Goal: Transaction & Acquisition: Purchase product/service

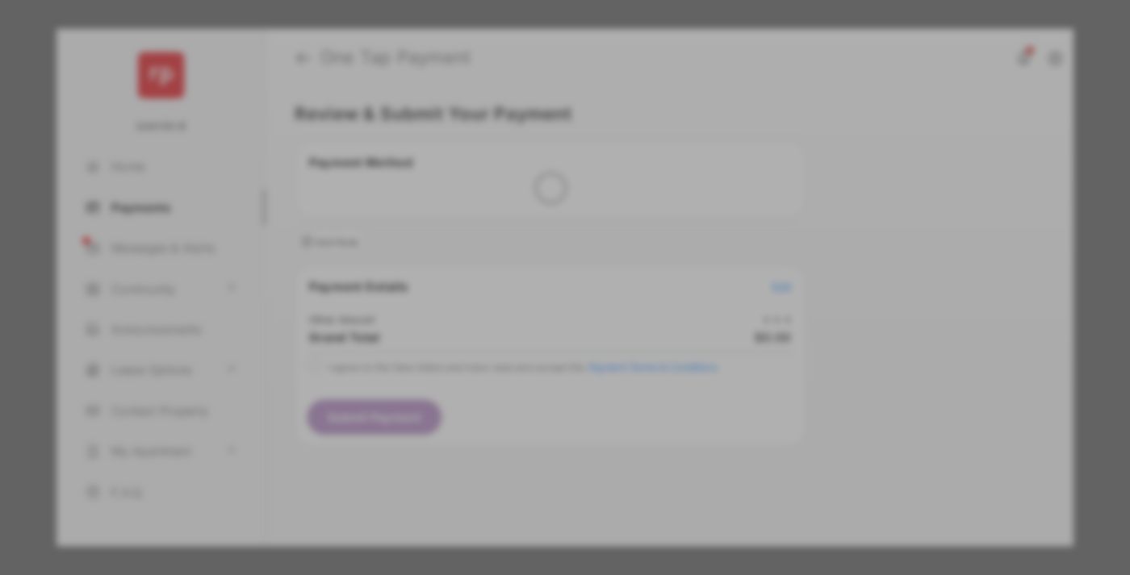
click at [535, 260] on div "Other Amount" at bounding box center [534, 273] width 261 height 27
type input "**"
click at [510, 408] on button "Save" at bounding box center [510, 427] width 81 height 39
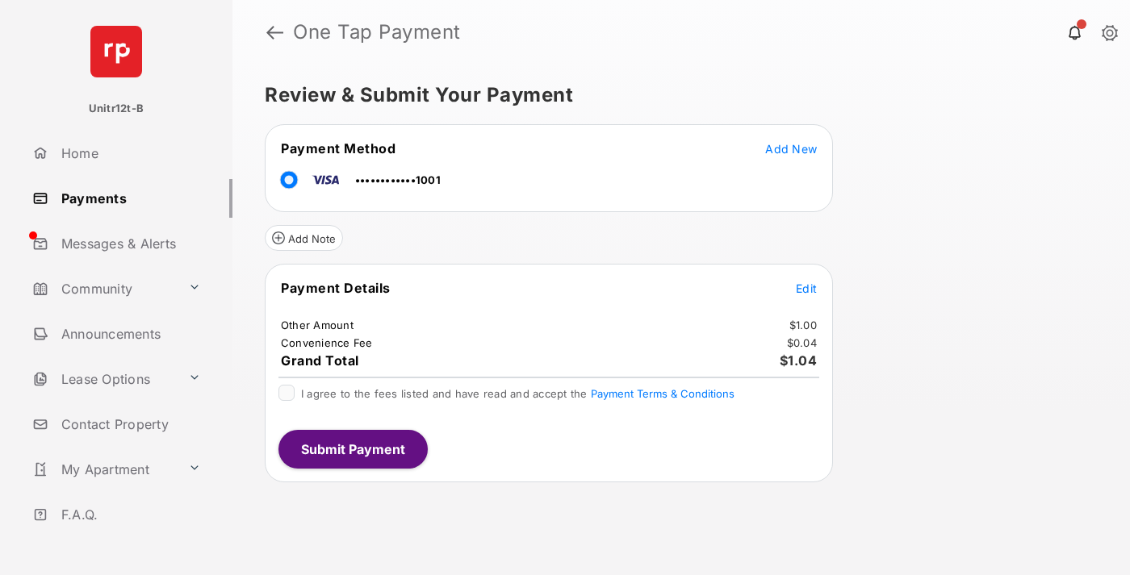
click at [806, 288] on span "Edit" at bounding box center [806, 289] width 21 height 14
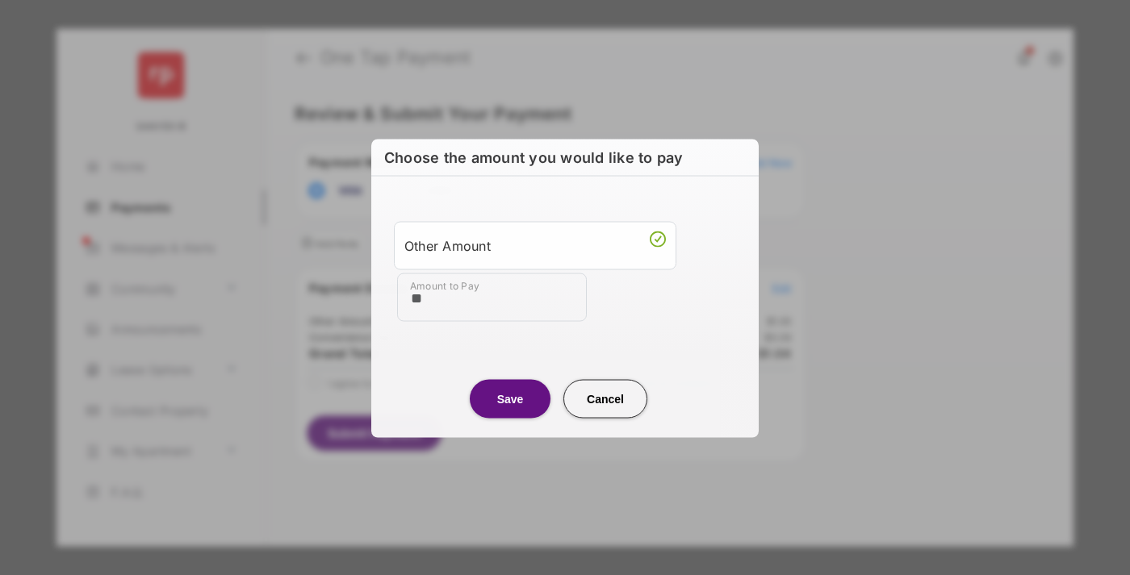
click at [510, 398] on button "Save" at bounding box center [510, 398] width 81 height 39
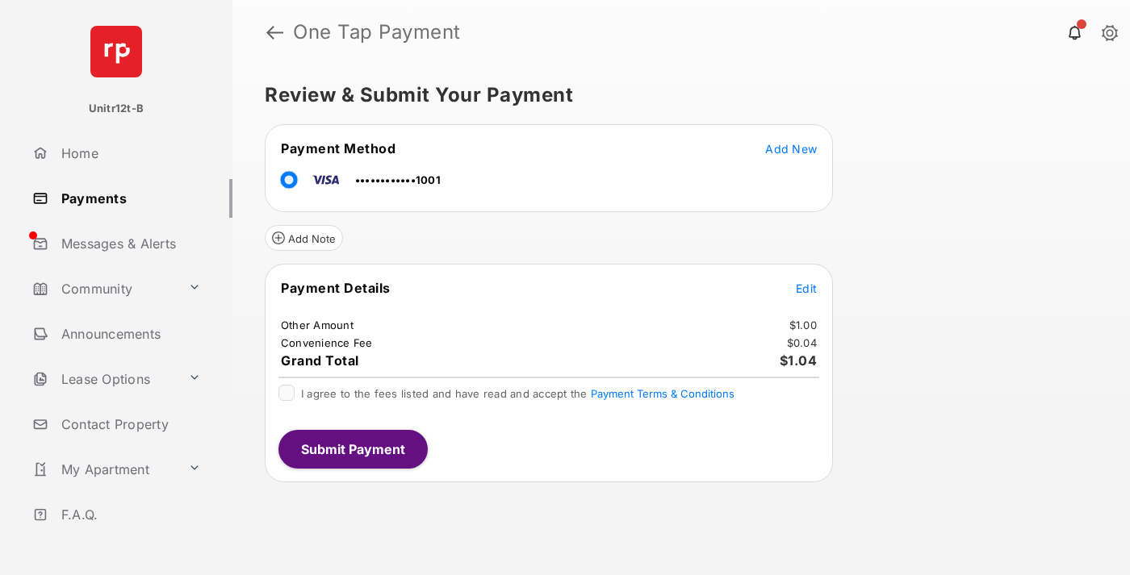
click at [352, 449] on button "Submit Payment" at bounding box center [352, 449] width 149 height 39
